Goal: Task Accomplishment & Management: Manage account settings

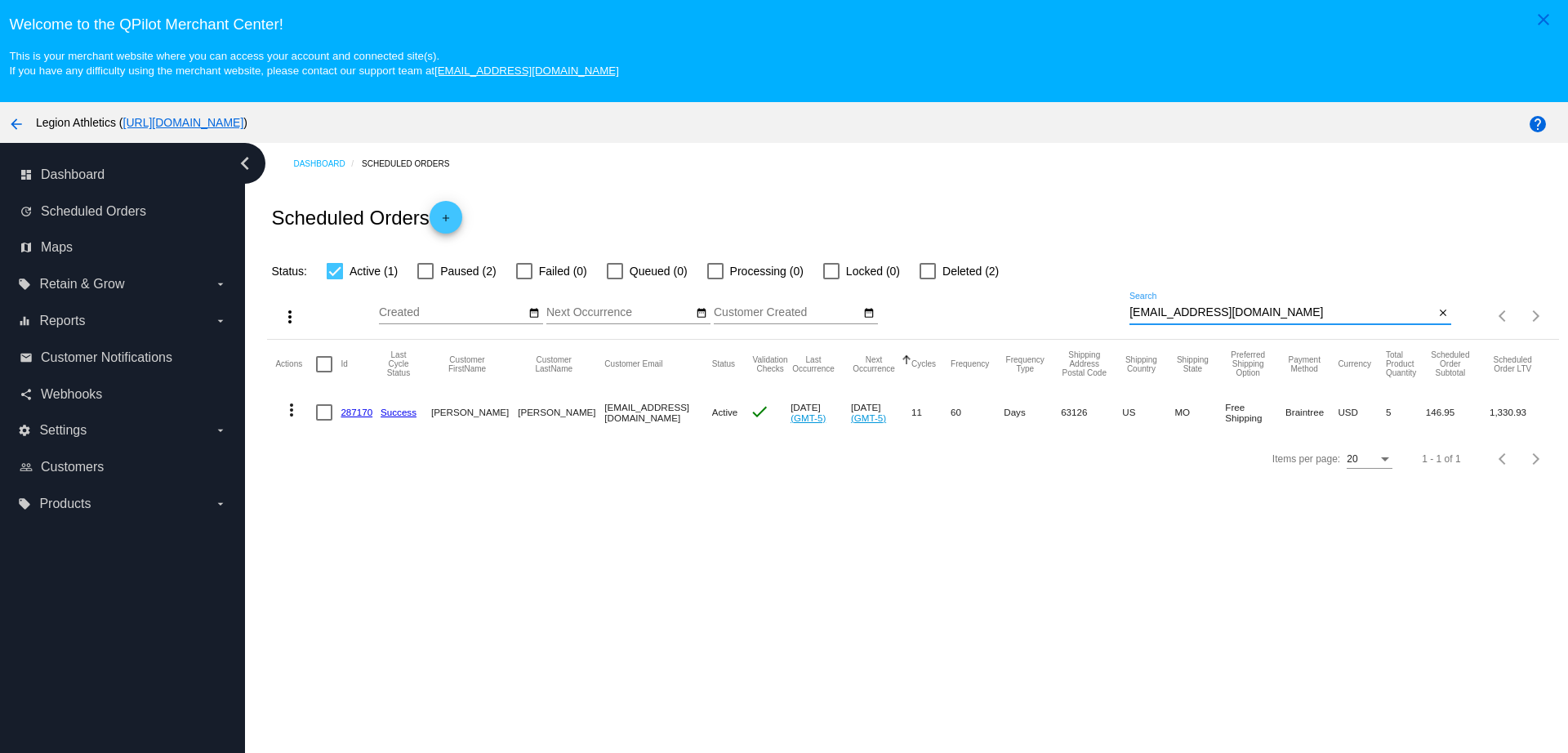
paste input "johnjlimon@hot"
drag, startPoint x: 1298, startPoint y: 314, endPoint x: 1088, endPoint y: 313, distance: 210.0
click at [1088, 313] on div "more_vert Sep Jan Feb Mar [DATE]" at bounding box center [912, 310] width 1291 height 58
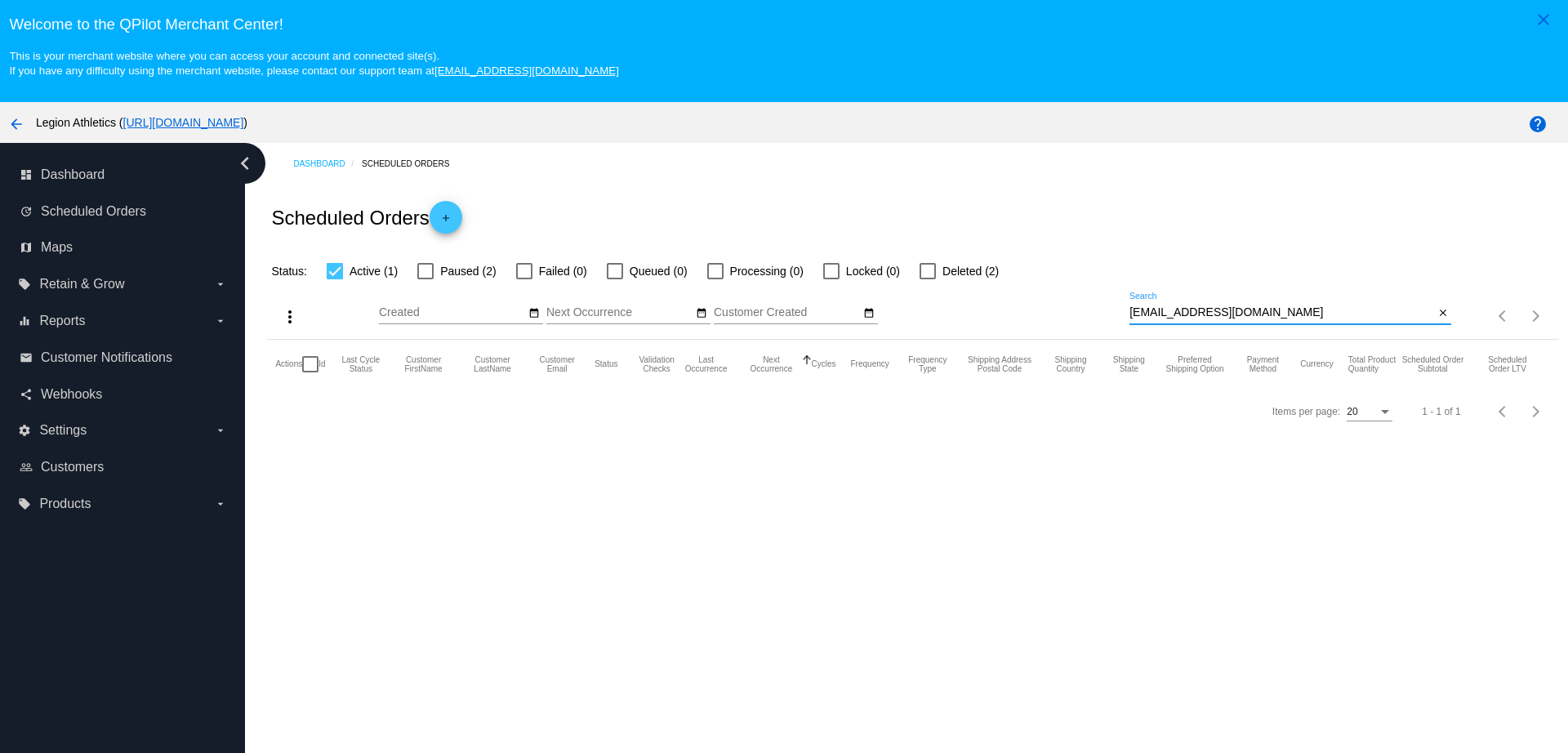
type input "[EMAIL_ADDRESS][DOMAIN_NAME]"
click at [937, 277] on label "Deleted (2)" at bounding box center [959, 271] width 79 height 20
click at [928, 279] on input "Deleted (2)" at bounding box center [927, 279] width 1 height 1
click at [916, 268] on mat-checkbox "Deleted (0)" at bounding box center [949, 271] width 99 height 20
click at [929, 279] on label "Deleted (0)" at bounding box center [959, 271] width 79 height 20
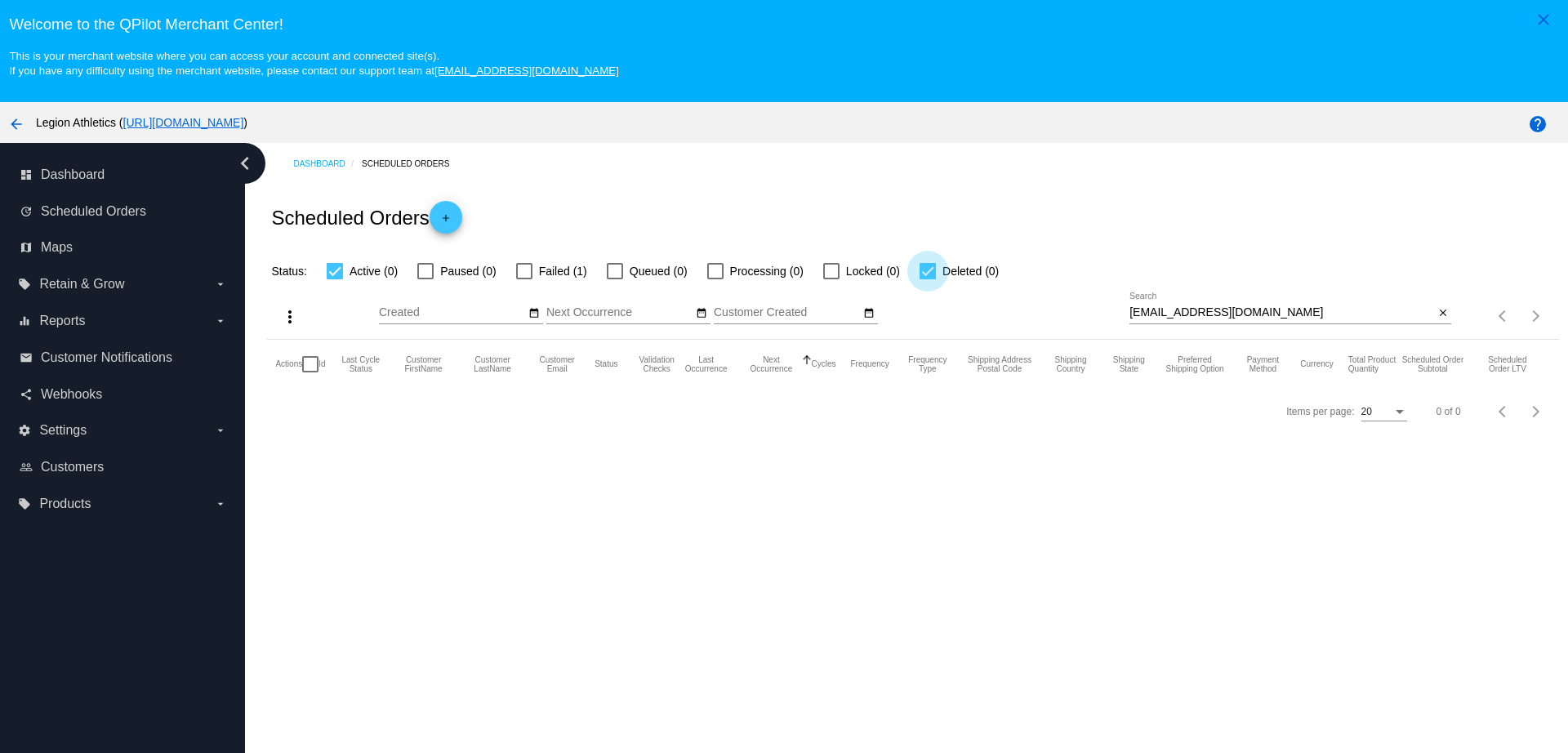
click at [928, 279] on input "Deleted (0)" at bounding box center [927, 279] width 1 height 1
checkbox input "false"
click at [1288, 307] on input "[EMAIL_ADDRESS][DOMAIN_NAME]" at bounding box center [1282, 312] width 305 height 13
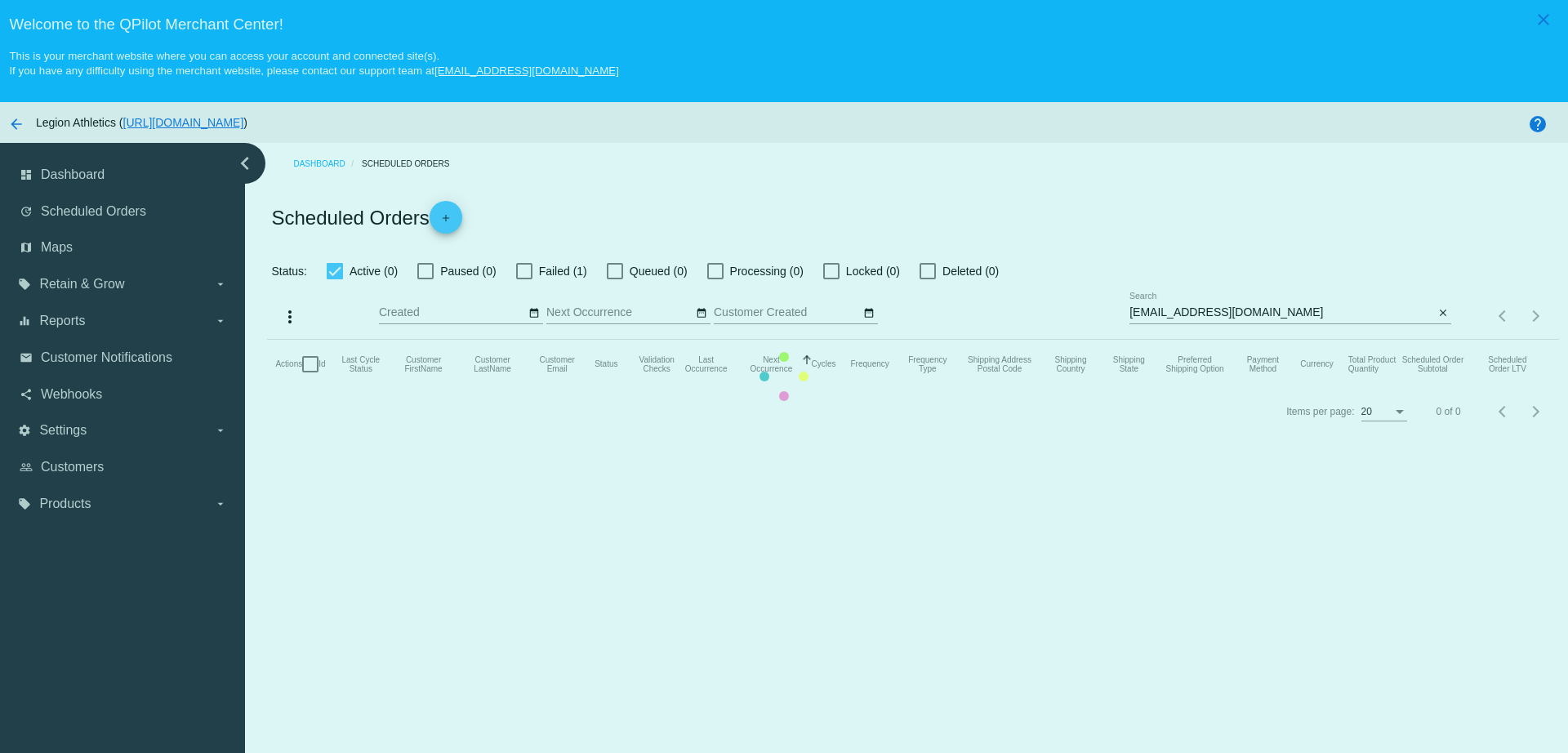
drag, startPoint x: 1276, startPoint y: 307, endPoint x: 1224, endPoint y: 307, distance: 52.0
click at [1224, 340] on mat-table "Actions Id Last Cycle Status Customer FirstName Customer LastName Customer Emai…" at bounding box center [912, 364] width 1291 height 49
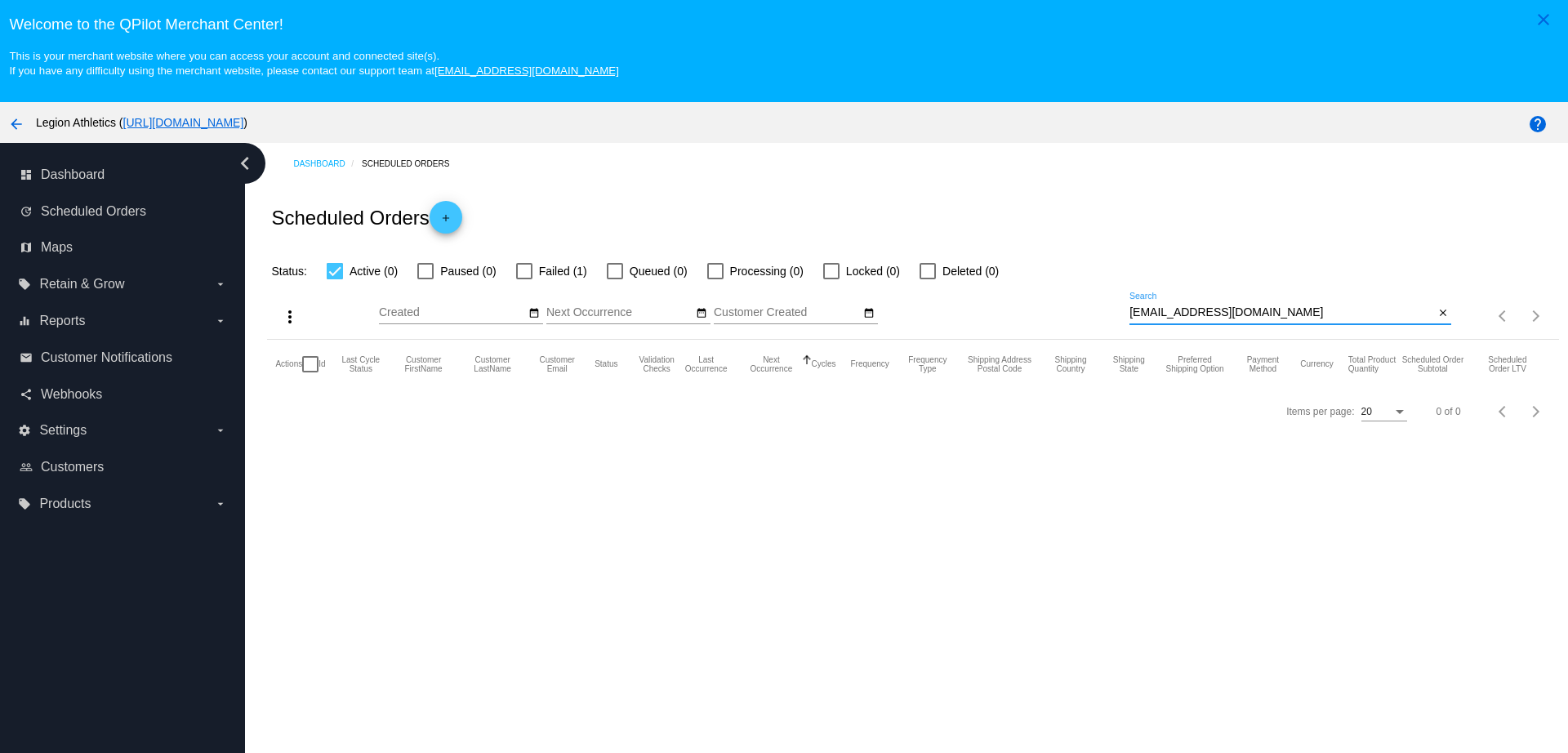
drag, startPoint x: 1266, startPoint y: 314, endPoint x: 1006, endPoint y: 308, distance: 260.1
click at [1006, 308] on div "more_vert Sep Jan Feb Mar [DATE]" at bounding box center [912, 310] width 1291 height 58
click at [524, 277] on div at bounding box center [524, 271] width 16 height 16
click at [524, 279] on input "Failed (1)" at bounding box center [523, 279] width 1 height 1
checkbox input "true"
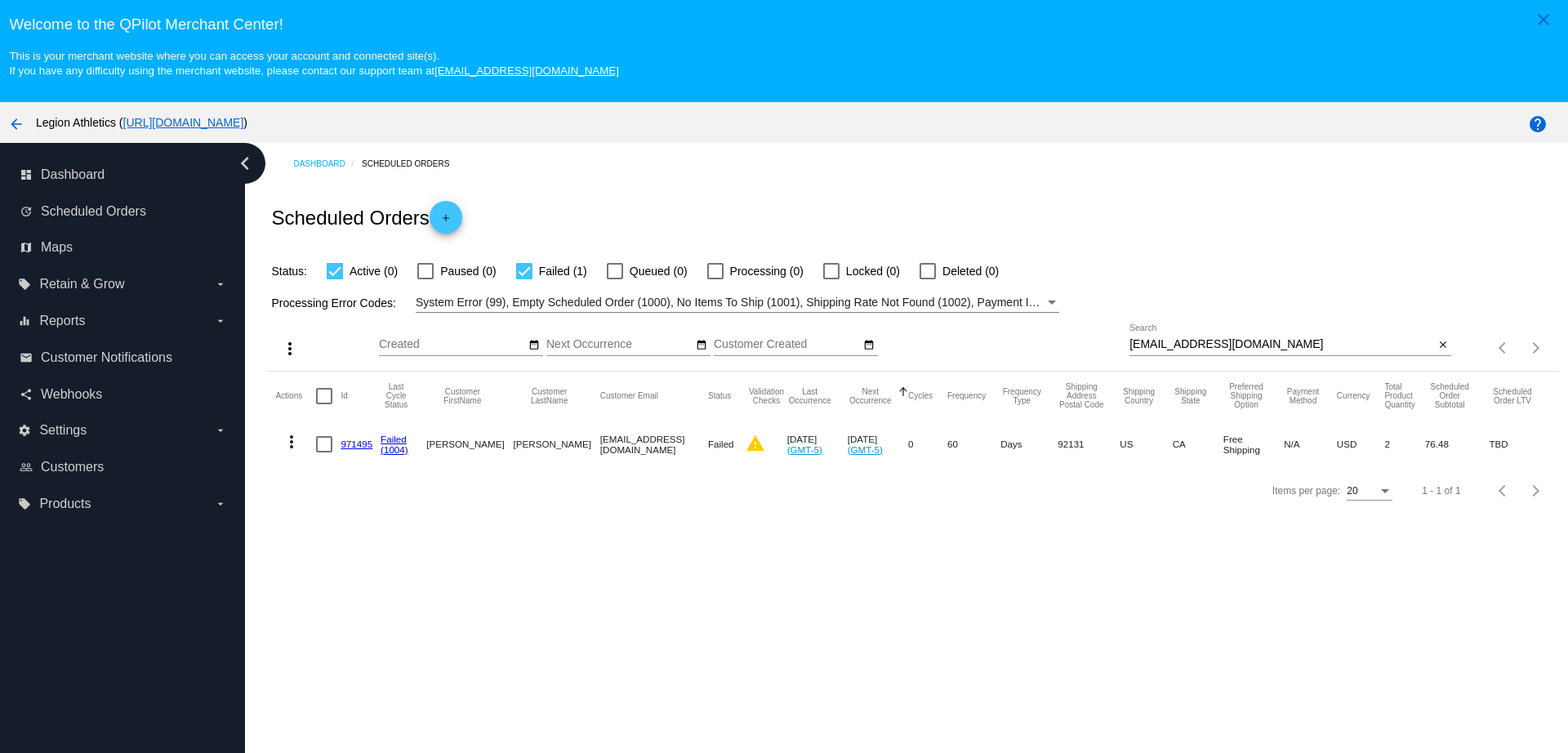
click at [348, 444] on link "971495" at bounding box center [356, 444] width 31 height 11
drag, startPoint x: 1251, startPoint y: 346, endPoint x: 1107, endPoint y: 356, distance: 144.3
click at [1107, 356] on div "more_vert Sep Jan Feb Mar [DATE]" at bounding box center [912, 342] width 1291 height 58
click at [365, 444] on link "971495" at bounding box center [356, 444] width 31 height 11
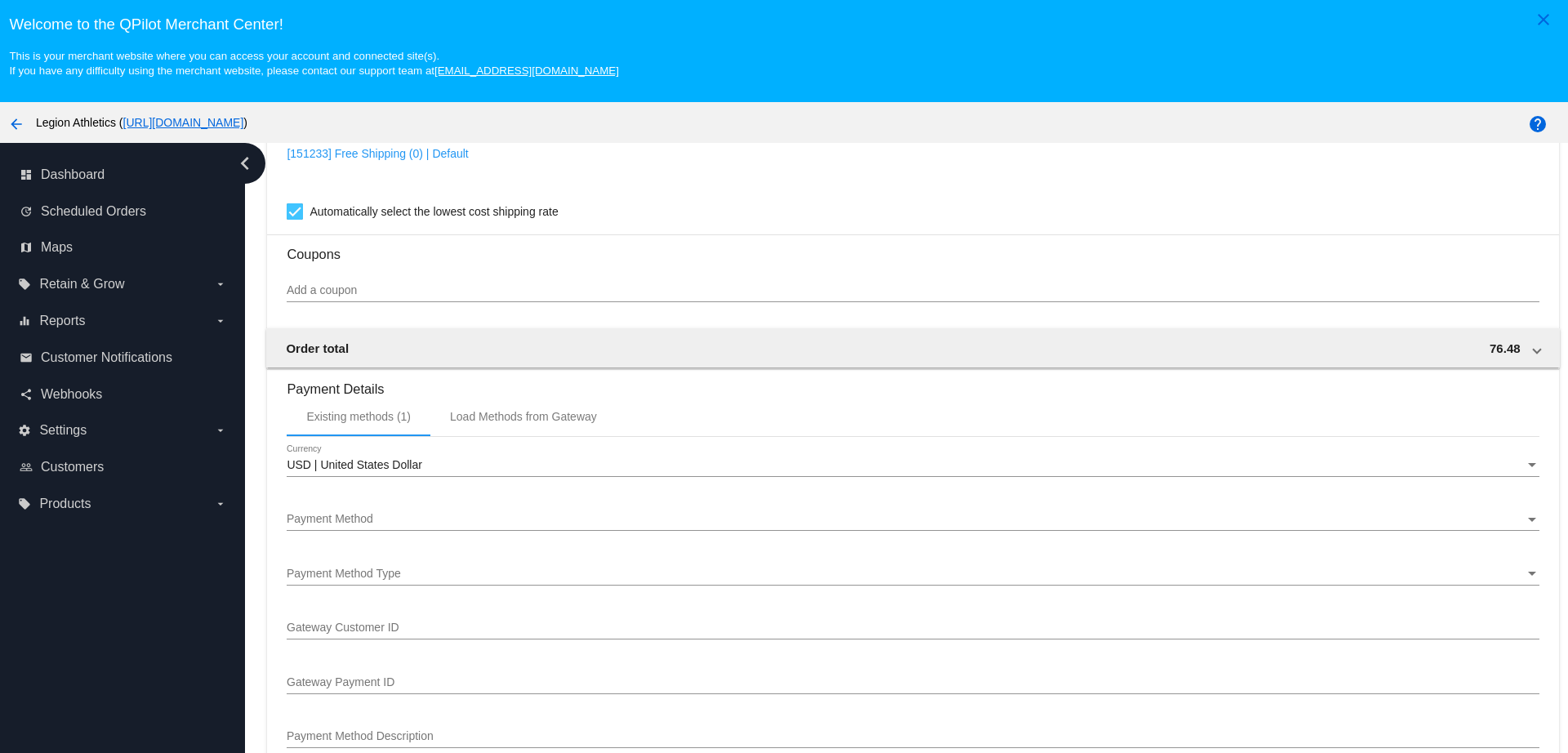
scroll to position [1532, 0]
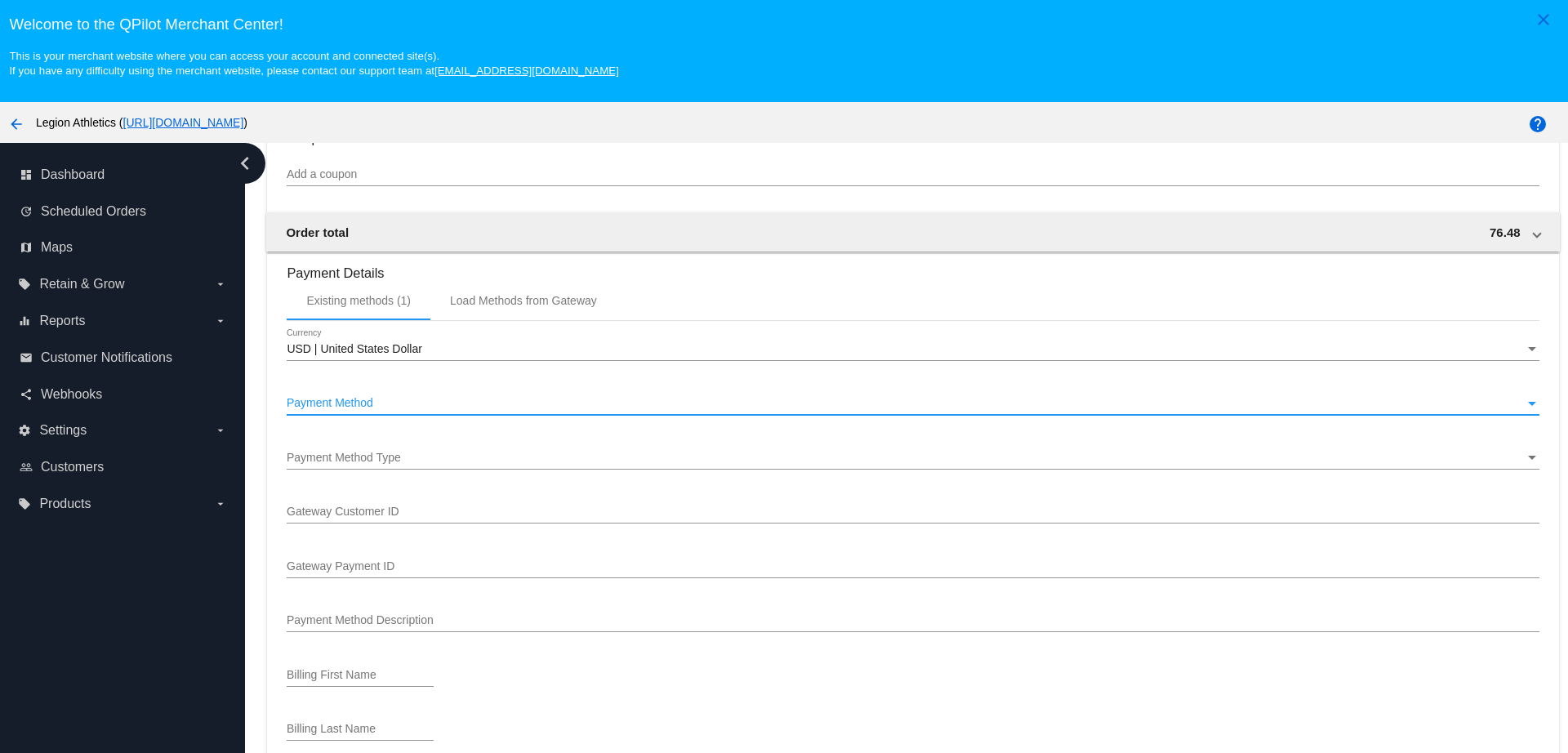
click at [382, 405] on div "Payment Method" at bounding box center [904, 403] width 1237 height 13
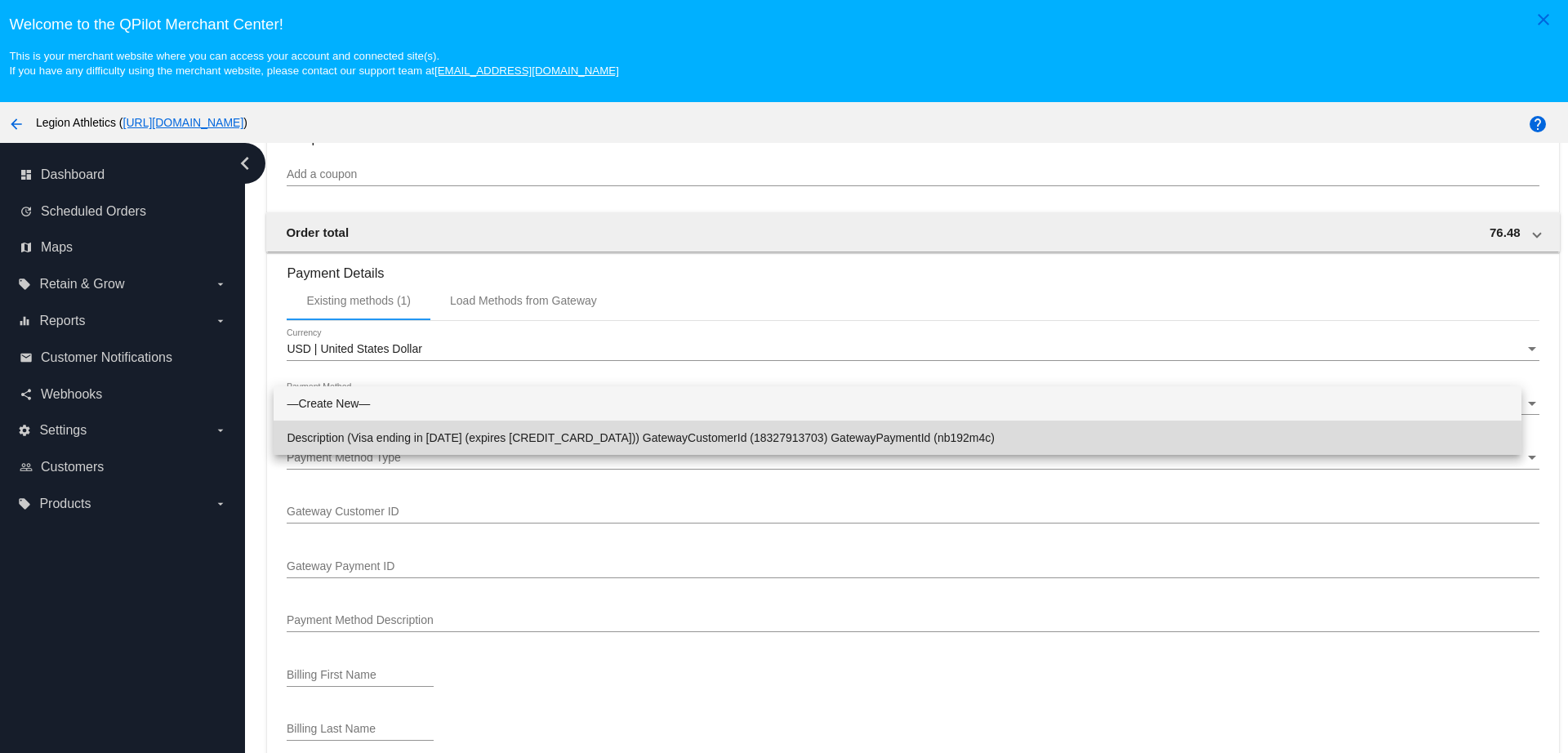
click at [547, 436] on span "Description (Visa ending in 1940 (expires 07/30)) GatewayCustomerId (1832791370…" at bounding box center [896, 438] width 1221 height 34
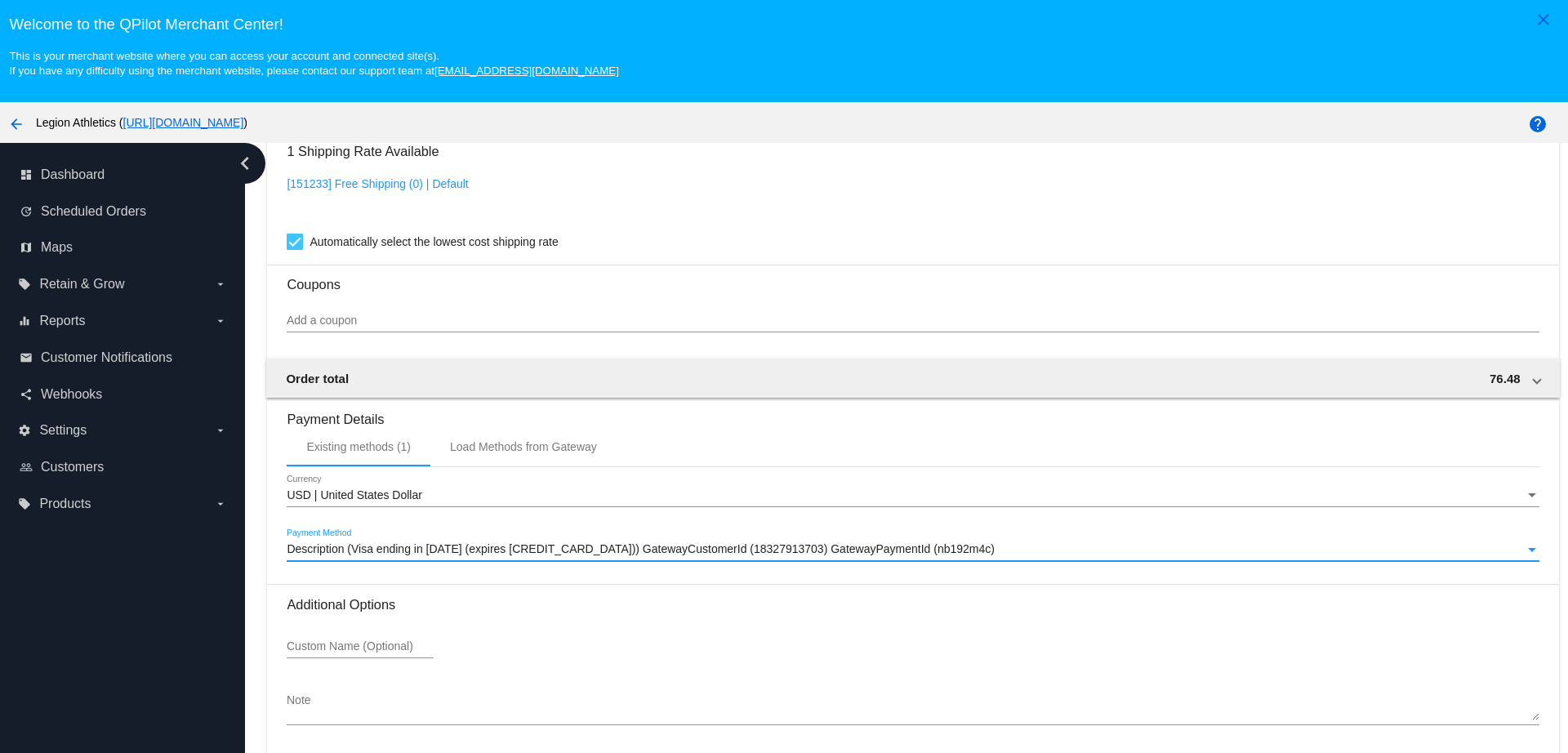
scroll to position [102, 0]
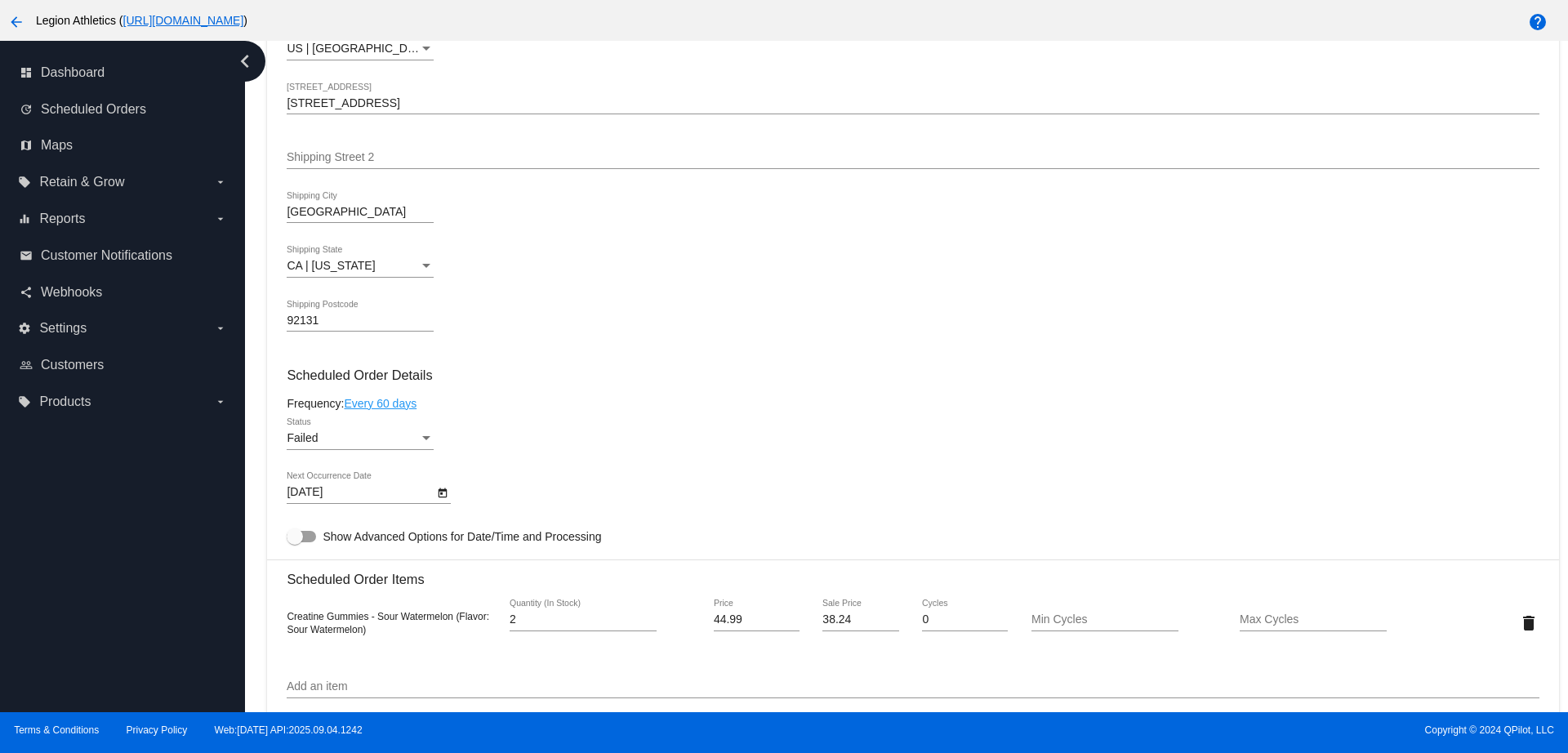
scroll to position [714, 0]
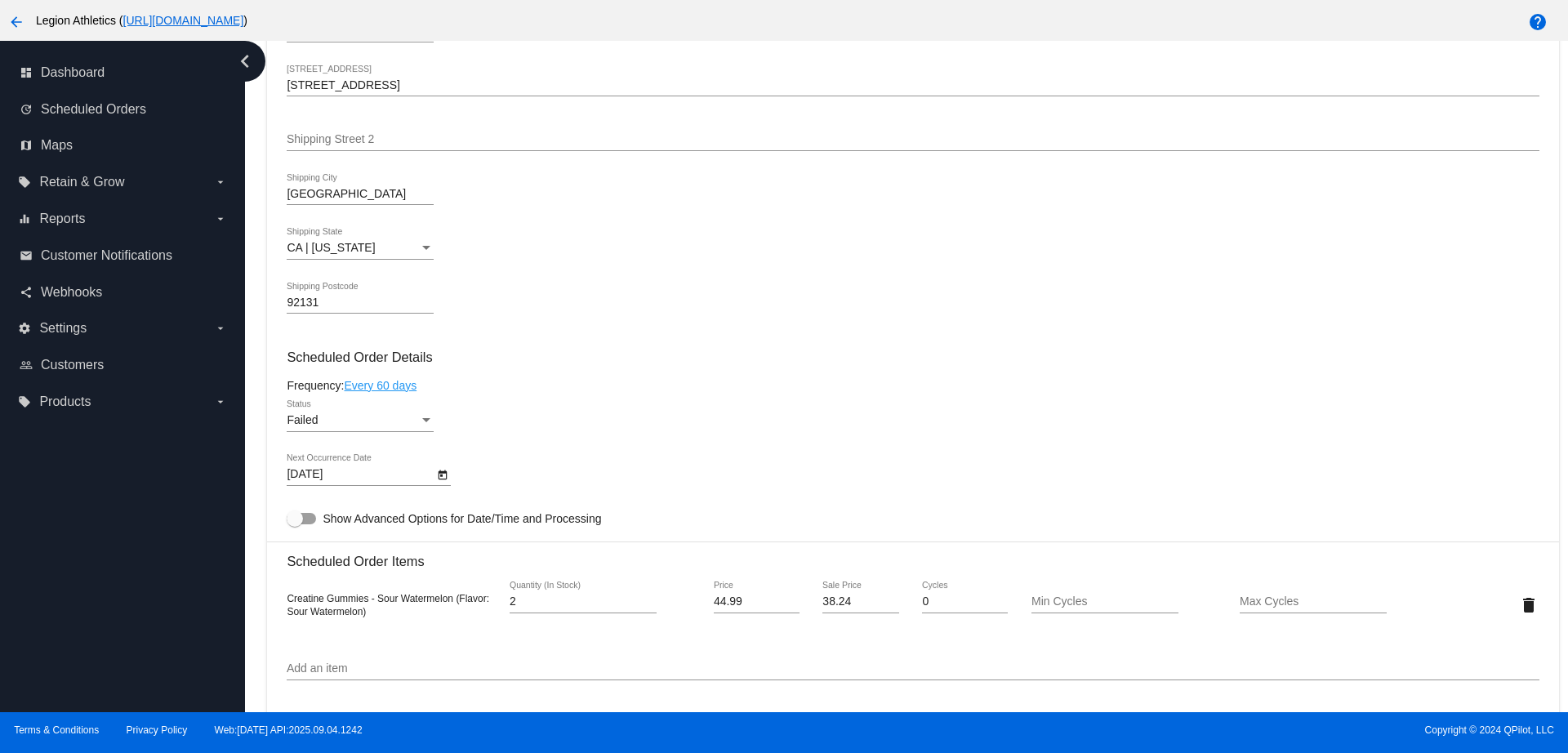
click at [425, 416] on div "Status" at bounding box center [426, 420] width 14 height 13
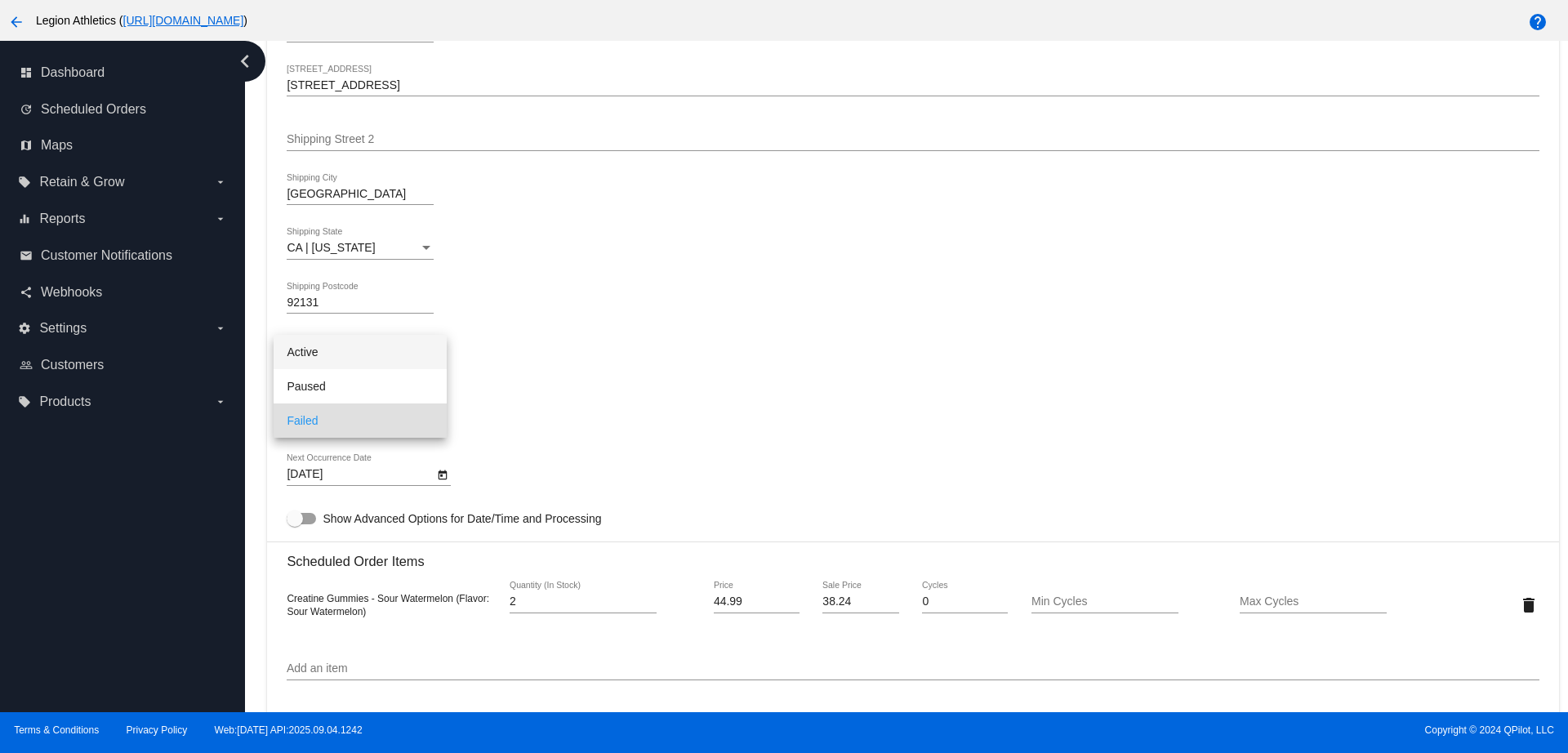
click at [362, 361] on span "Active" at bounding box center [360, 352] width 147 height 34
click at [679, 415] on div "Active Status" at bounding box center [911, 424] width 1251 height 47
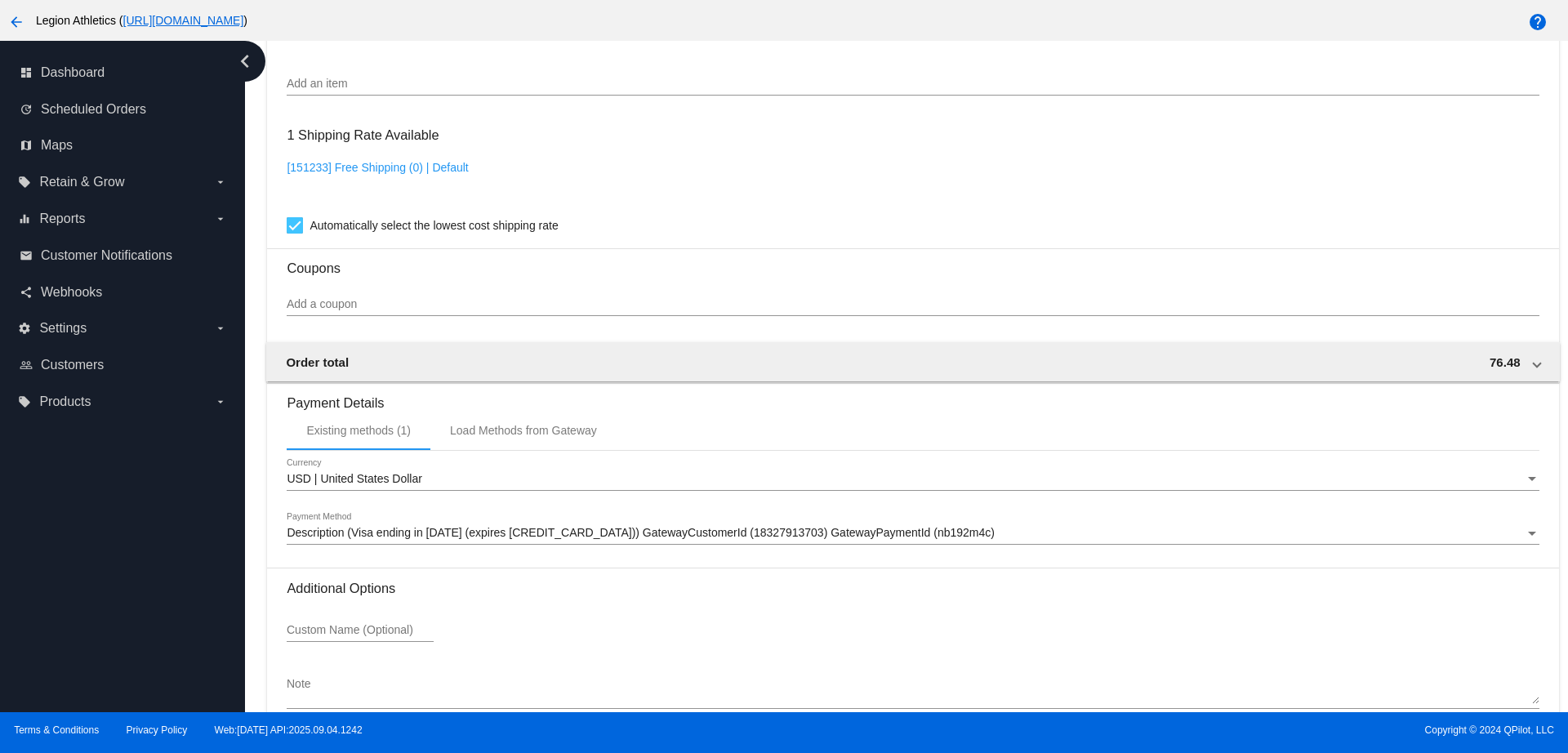
scroll to position [1386, 0]
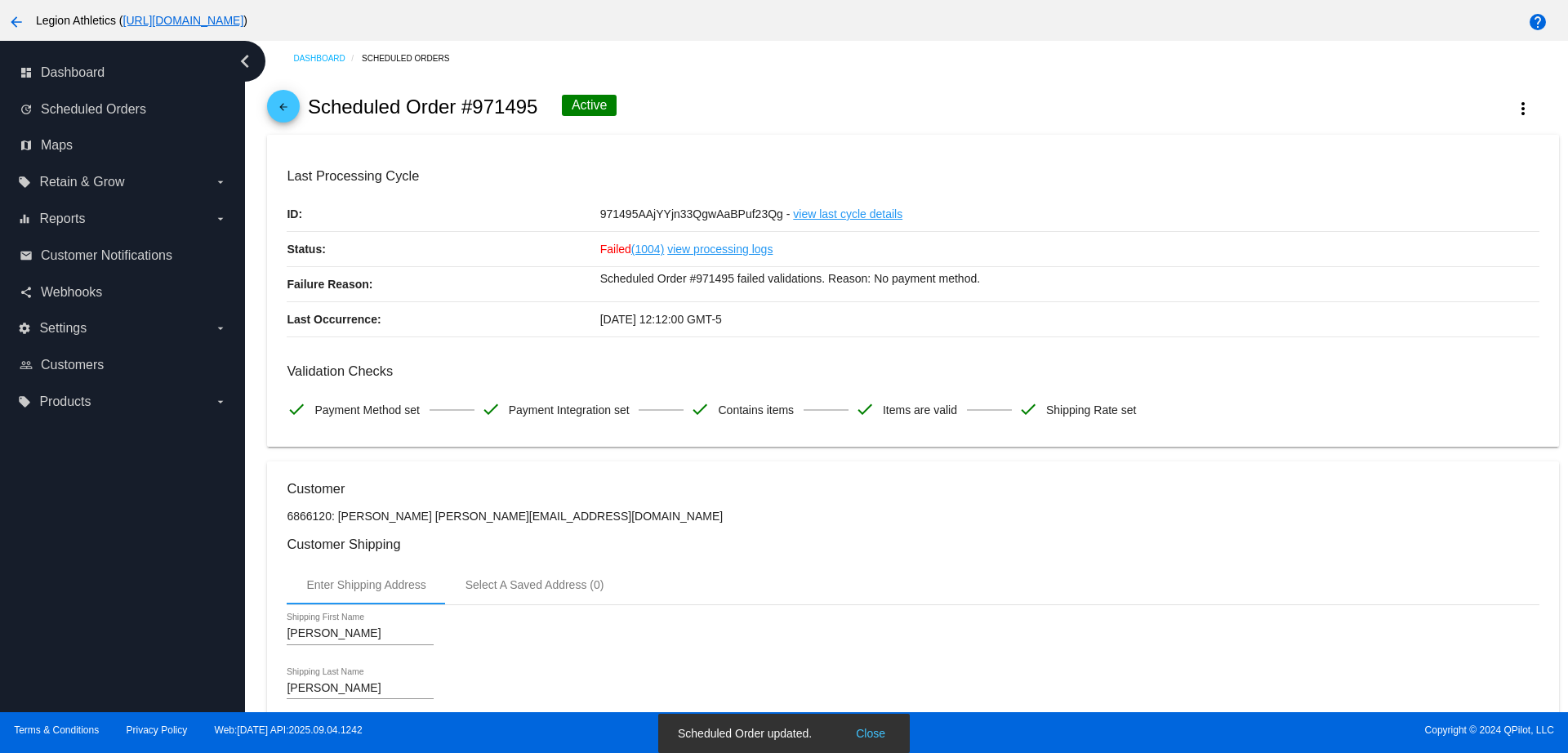
scroll to position [0, 0]
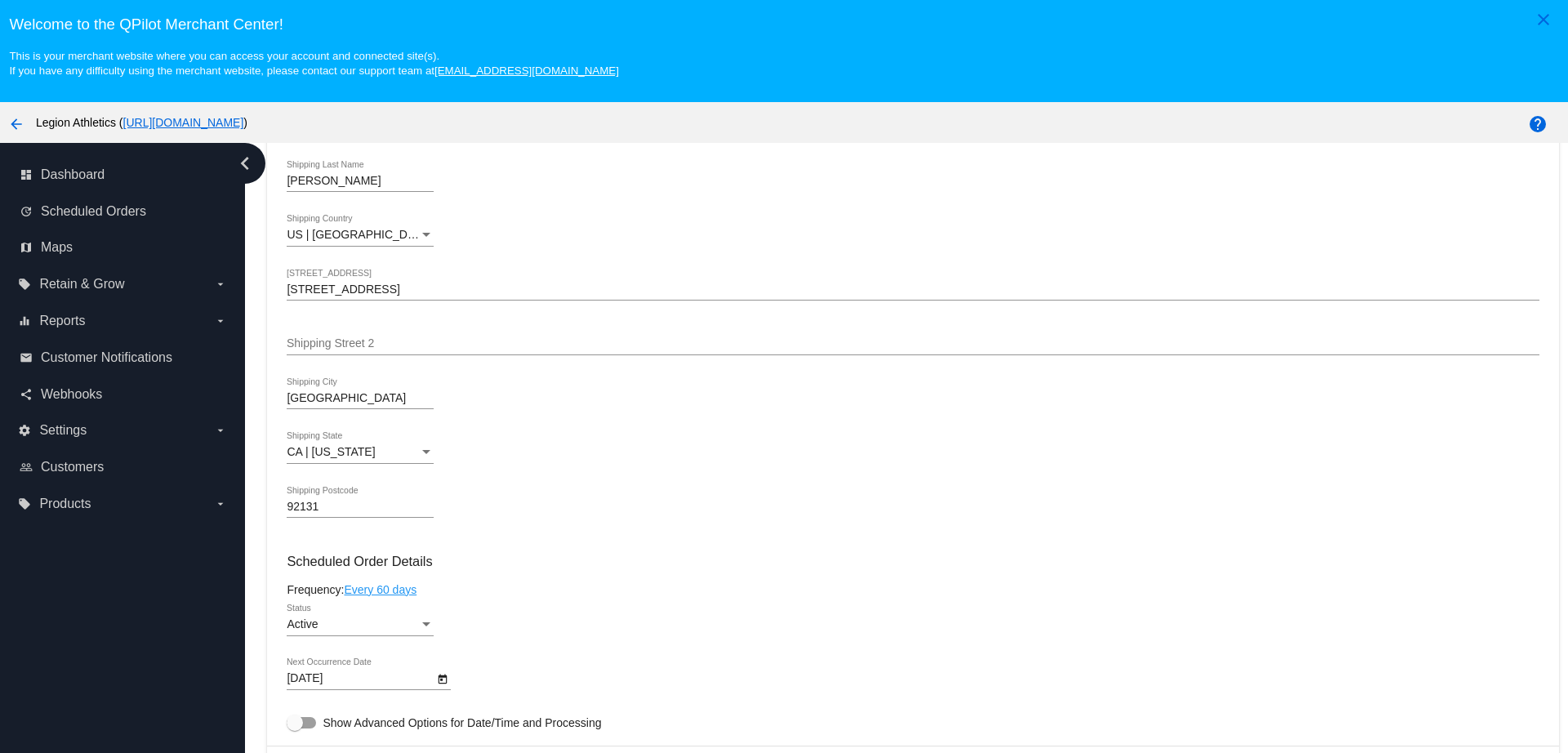
scroll to position [919, 0]
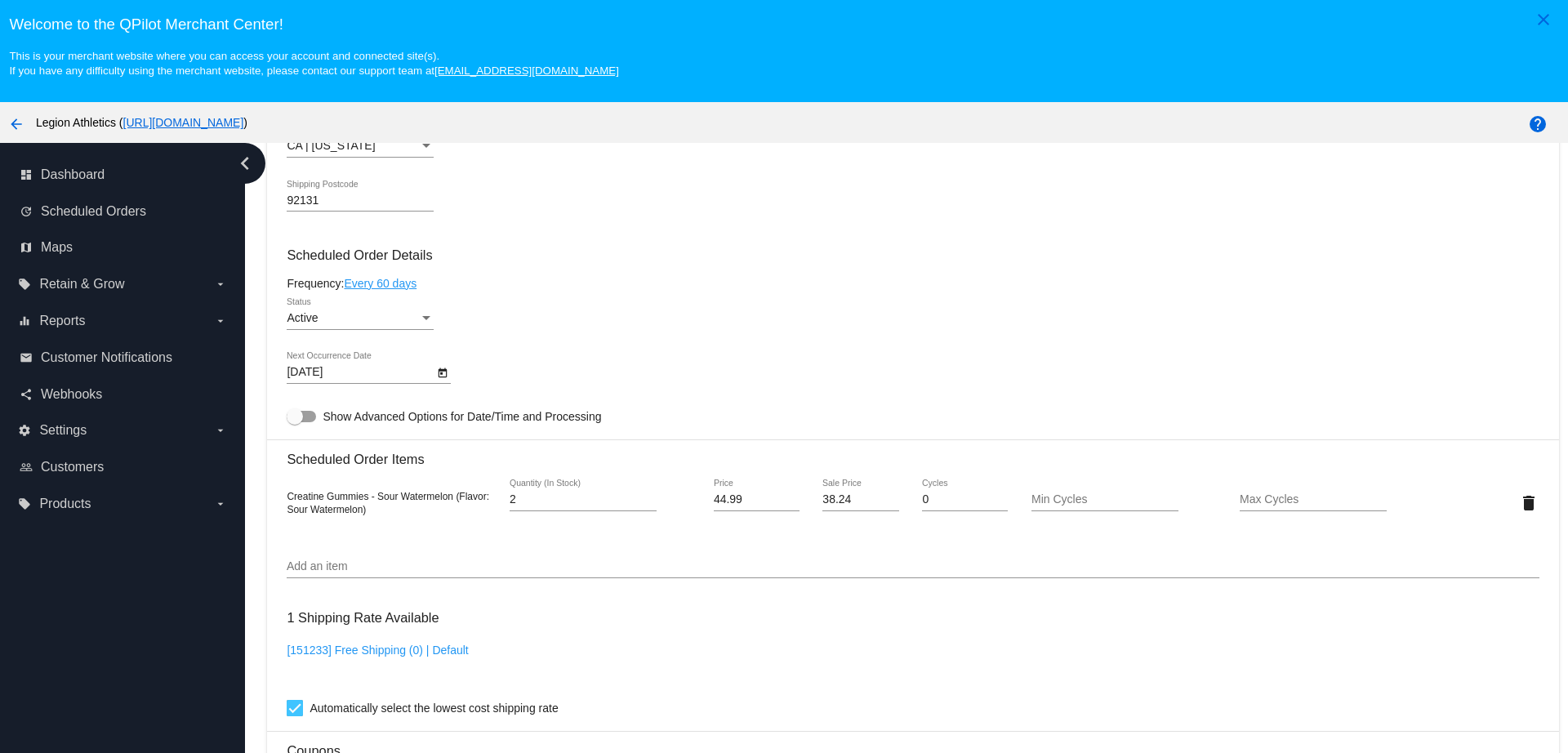
click at [450, 373] on div at bounding box center [441, 372] width 17 height 17
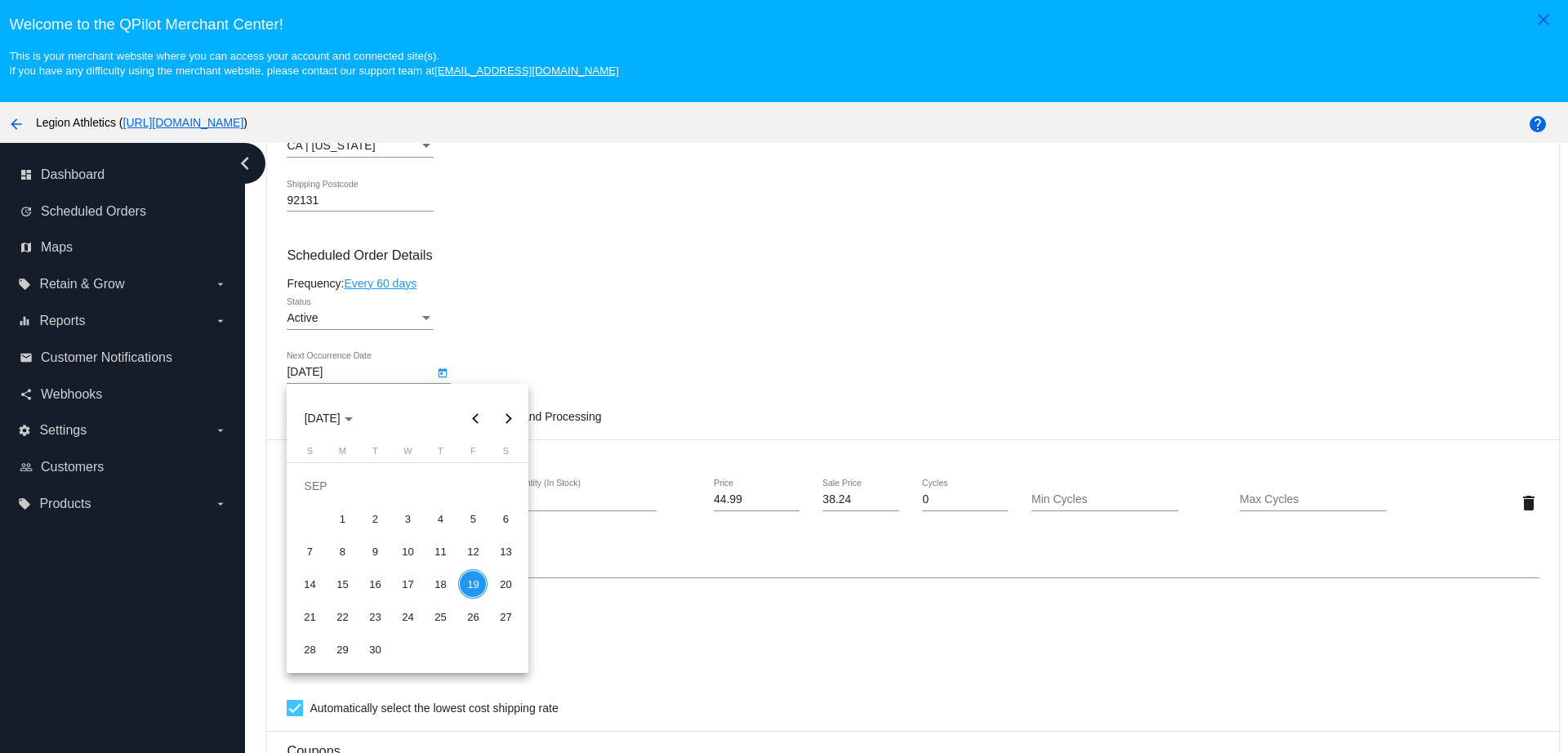
drag, startPoint x: 780, startPoint y: 309, endPoint x: 371, endPoint y: 36, distance: 491.7
click at [780, 306] on div at bounding box center [784, 376] width 1568 height 753
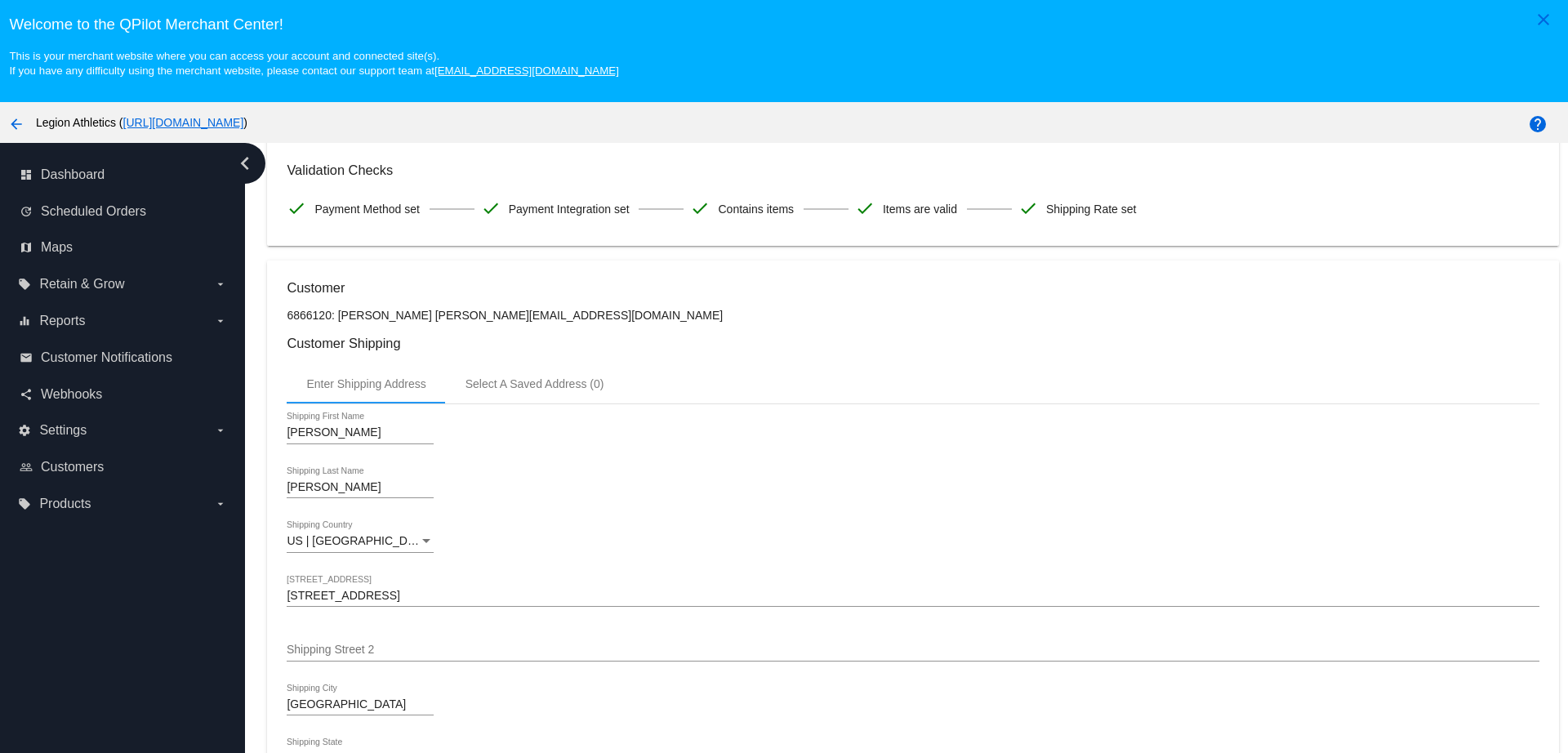
scroll to position [102, 0]
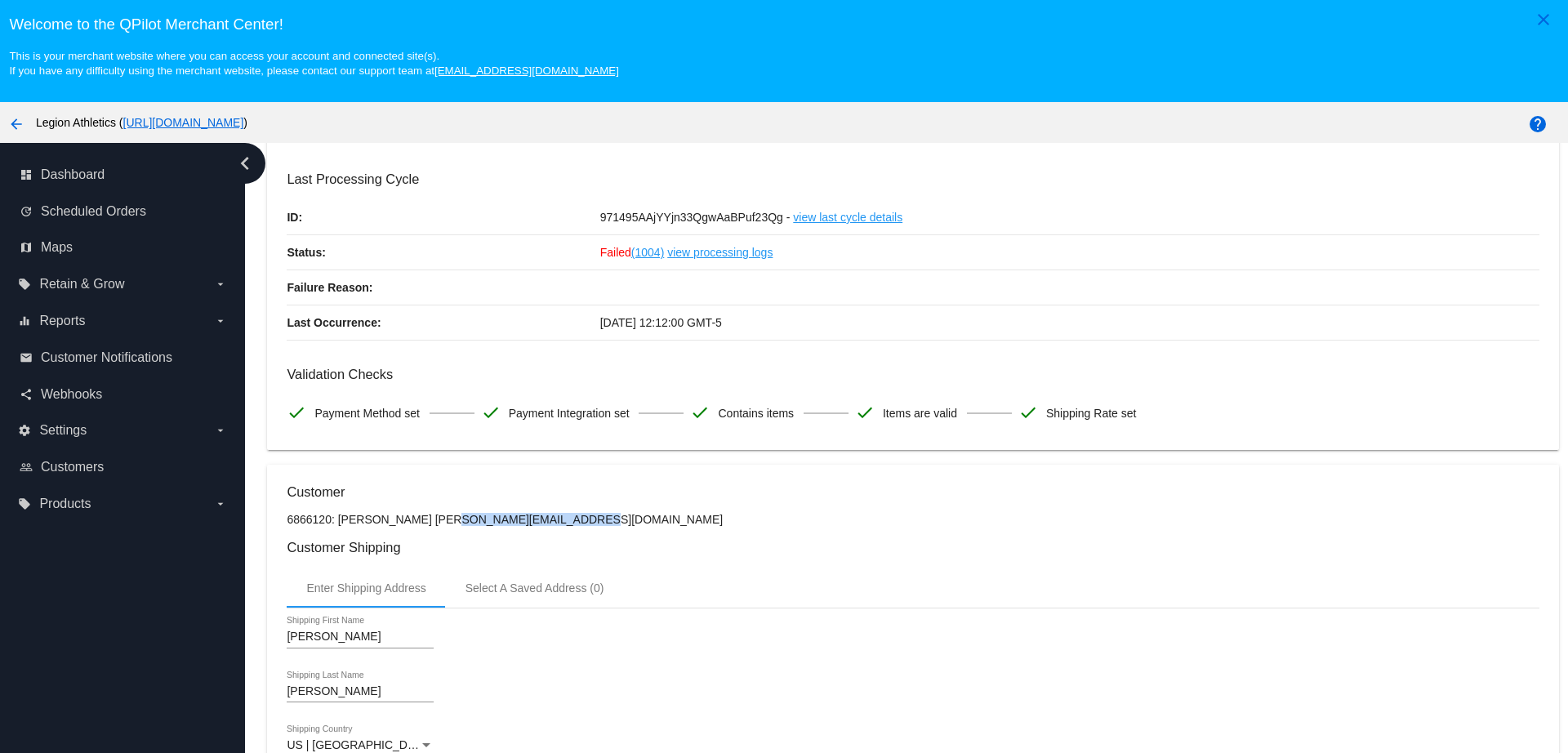
copy p "[EMAIL_ADDRESS][DOMAIN_NAME]"
drag, startPoint x: 532, startPoint y: 516, endPoint x: 401, endPoint y: 522, distance: 131.1
click at [401, 522] on p "6866120: John Limon Johnjlimon@hotmail.com" at bounding box center [911, 520] width 1251 height 13
